Goal: Register for event/course

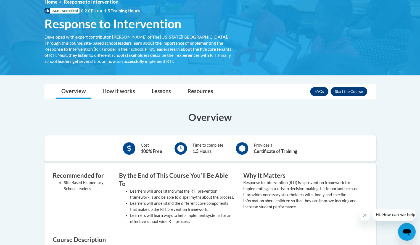
scroll to position [80, 0]
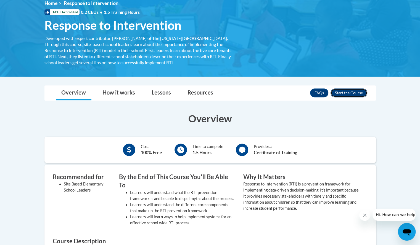
click at [354, 92] on button "Enroll" at bounding box center [348, 93] width 37 height 9
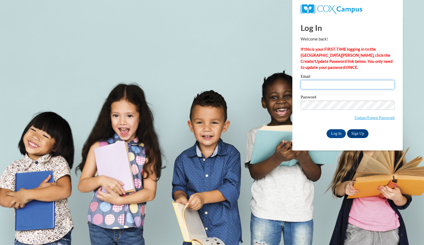
click at [363, 84] on input "Email" at bounding box center [348, 84] width 94 height 9
type input "[EMAIL_ADDRESS][DOMAIN_NAME]"
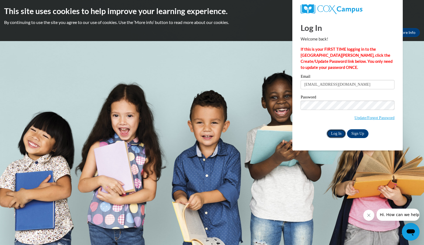
click at [336, 134] on input "Log In" at bounding box center [336, 133] width 19 height 9
click at [333, 130] on input "Log In" at bounding box center [336, 133] width 19 height 9
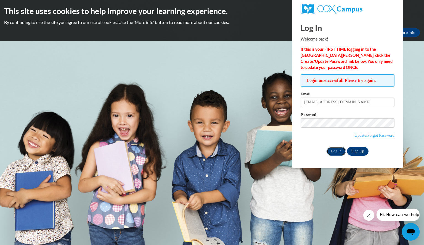
click at [334, 150] on input "Log In" at bounding box center [336, 151] width 19 height 9
click at [327, 147] on input "Log In" at bounding box center [336, 151] width 19 height 9
click at [327, 129] on span "Update/Forgot Password" at bounding box center [348, 129] width 94 height 23
click at [327, 147] on input "Log In" at bounding box center [336, 151] width 19 height 9
click at [358, 136] on link "Update/Forgot Password" at bounding box center [374, 135] width 40 height 4
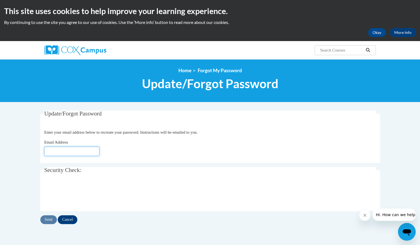
click at [65, 150] on input "Email Address" at bounding box center [71, 151] width 55 height 9
click at [75, 152] on input "Email Address" at bounding box center [71, 151] width 55 height 9
type input "dbonney@kindezi.org"
click at [51, 220] on input "Send" at bounding box center [48, 220] width 17 height 9
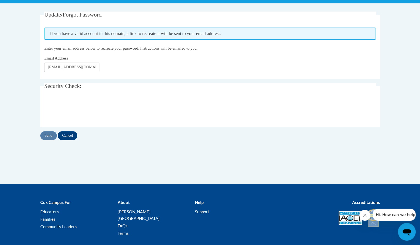
scroll to position [101, 0]
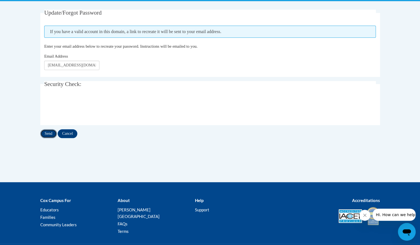
click at [51, 132] on input "Send" at bounding box center [48, 133] width 17 height 9
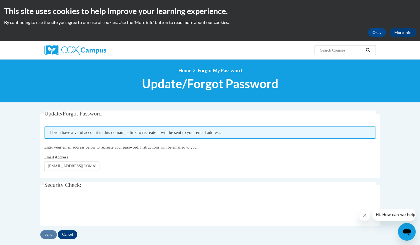
click at [381, 39] on div "This site uses cookies to help improve your learning experience. By continuing …" at bounding box center [210, 20] width 420 height 41
click at [380, 34] on button "Okay" at bounding box center [377, 32] width 18 height 9
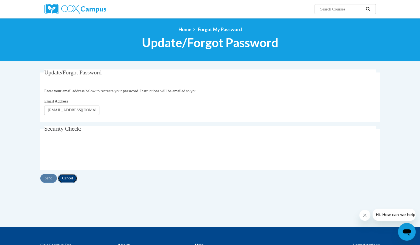
click at [74, 176] on input "Cancel" at bounding box center [68, 178] width 20 height 9
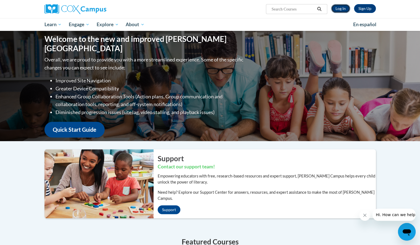
click at [332, 9] on link "Log In" at bounding box center [340, 8] width 19 height 9
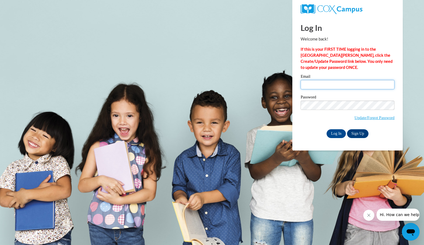
click at [383, 82] on input "Email" at bounding box center [348, 84] width 94 height 9
type input "dbonney@kindezi.org"
click at [331, 134] on input "Log In" at bounding box center [336, 133] width 19 height 9
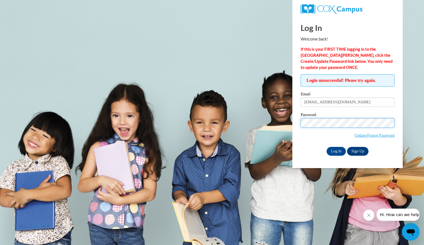
click at [327, 147] on input "Log In" at bounding box center [336, 151] width 19 height 9
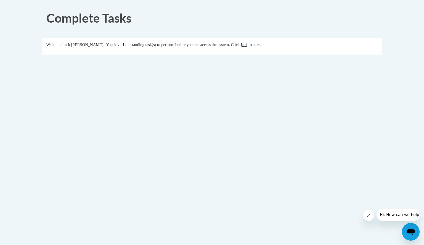
click at [248, 46] on link "here" at bounding box center [244, 45] width 7 height 4
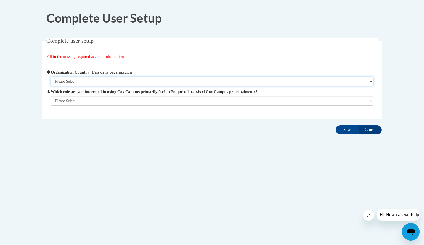
click at [337, 85] on select "Please Select [GEOGRAPHIC_DATA] | [GEOGRAPHIC_DATA] Outside of [GEOGRAPHIC_DATA…" at bounding box center [212, 81] width 323 height 9
select select "ad49bcad-a171-4b2e-b99c-48b446064914"
click at [51, 77] on select "Please Select [GEOGRAPHIC_DATA] | [GEOGRAPHIC_DATA] Outside of [GEOGRAPHIC_DATA…" at bounding box center [212, 81] width 323 height 9
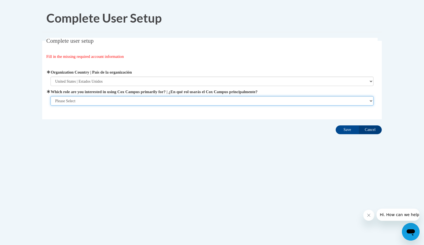
click at [331, 101] on select "Please Select College/University | Colegio/Universidad Community/Nonprofit Part…" at bounding box center [212, 100] width 323 height 9
select select "fbf2d438-af2f-41f8-98f1-81c410e29de3"
click at [51, 106] on select "Please Select College/University | Colegio/Universidad Community/Nonprofit Part…" at bounding box center [212, 100] width 323 height 9
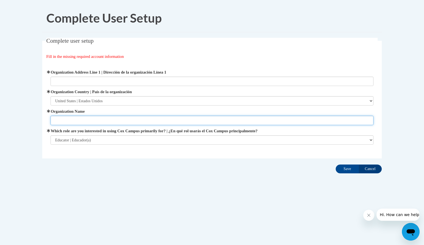
click at [333, 124] on input "Organization Name" at bounding box center [212, 120] width 323 height 9
type input "Kindezi@Gideons"
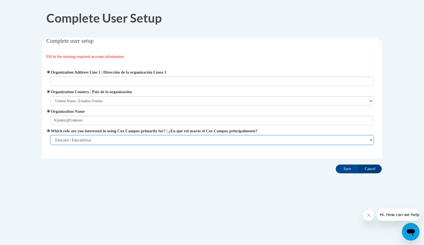
click at [240, 143] on select "Please Select College/University | Colegio/Universidad Community/Nonprofit Part…" at bounding box center [212, 140] width 323 height 9
click at [51, 136] on select "Please Select College/University | Colegio/Universidad Community/Nonprofit Part…" at bounding box center [212, 140] width 323 height 9
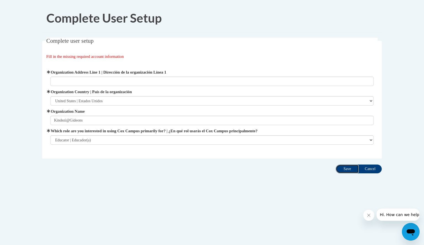
click at [345, 166] on input "Save" at bounding box center [347, 169] width 23 height 9
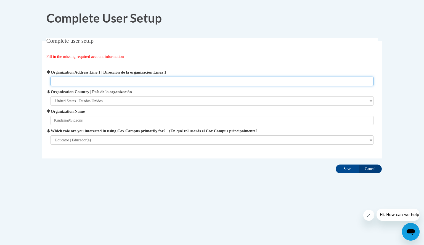
click at [158, 81] on input "Organization Address Line 1 | Dirección de la organización Línea 1" at bounding box center [212, 81] width 323 height 9
type input "897 Weltch St."
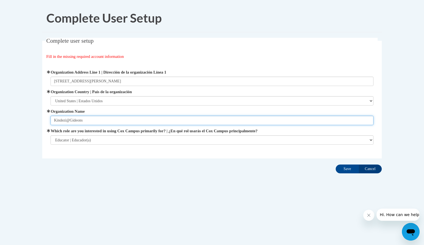
click at [69, 120] on input "Kindezi@Gideons" at bounding box center [212, 120] width 323 height 9
type input "Kindezi at Gideons"
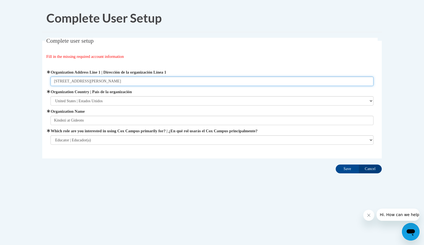
click at [148, 78] on input "897 Weltch St." at bounding box center [212, 81] width 323 height 9
type input "897 Weltch St. SW, Atlanta, GA 30310"
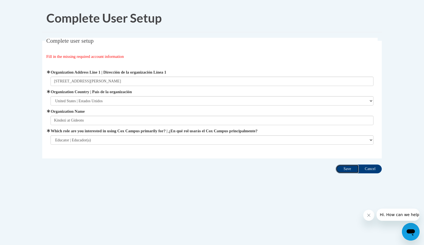
click at [344, 168] on input "Save" at bounding box center [347, 169] width 23 height 9
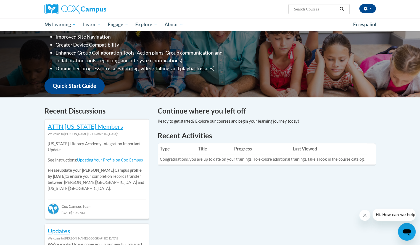
scroll to position [96, 0]
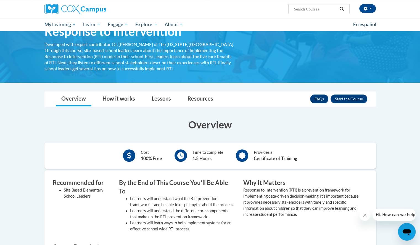
scroll to position [33, 0]
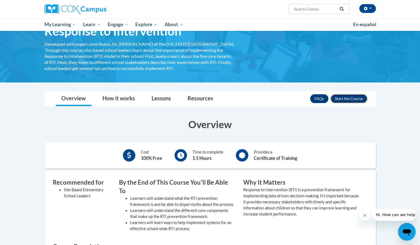
click at [355, 100] on button "Enroll" at bounding box center [348, 98] width 37 height 9
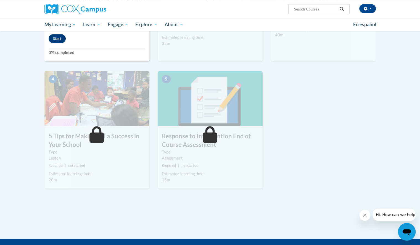
scroll to position [210, 0]
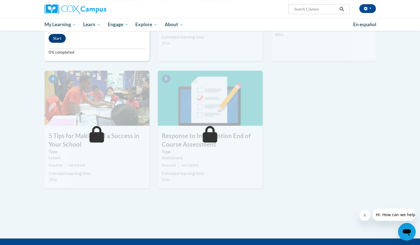
click at [210, 139] on icon at bounding box center [210, 134] width 15 height 17
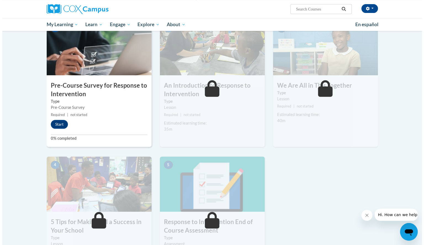
scroll to position [123, 0]
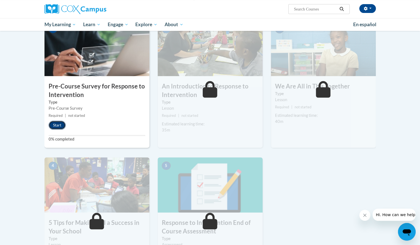
click at [57, 127] on button "Start" at bounding box center [57, 125] width 17 height 9
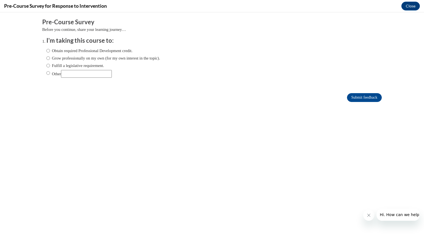
scroll to position [0, 0]
click at [46, 52] on input "Obtain required Professional Development credit." at bounding box center [48, 51] width 4 height 6
radio input "true"
click at [362, 94] on input "Submit feedback" at bounding box center [364, 97] width 35 height 9
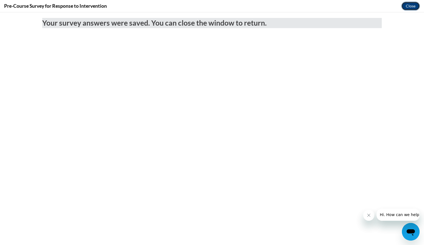
click at [410, 6] on button "Close" at bounding box center [410, 6] width 18 height 9
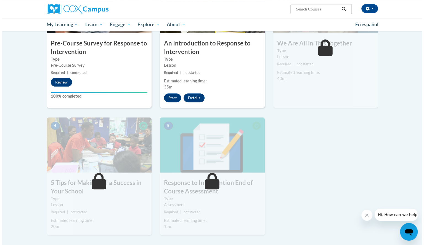
scroll to position [166, 0]
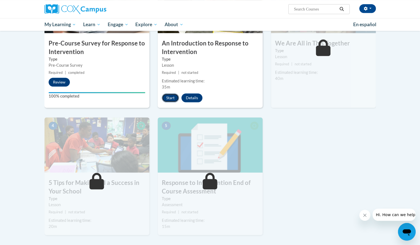
click at [172, 96] on button "Start" at bounding box center [170, 98] width 17 height 9
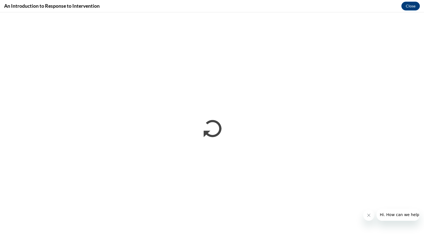
scroll to position [0, 0]
